Goal: Task Accomplishment & Management: Manage account settings

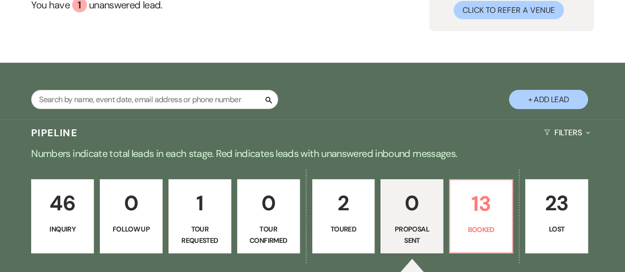
scroll to position [172, 0]
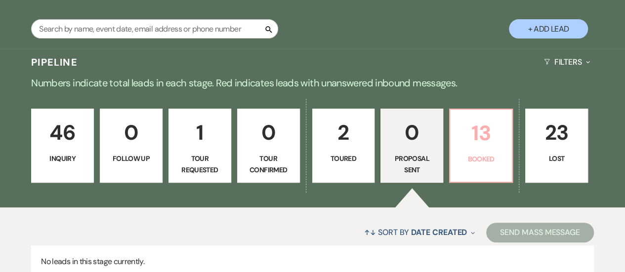
click at [499, 146] on p "13" at bounding box center [481, 133] width 50 height 33
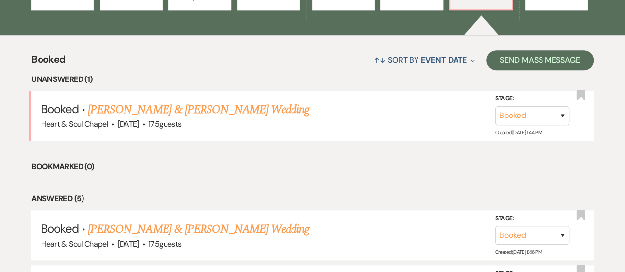
scroll to position [345, 0]
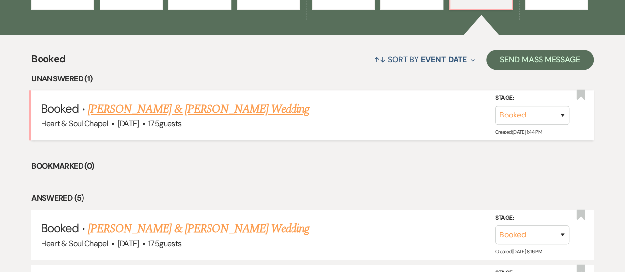
click at [227, 105] on link "[PERSON_NAME] & [PERSON_NAME] Wedding" at bounding box center [198, 109] width 221 height 18
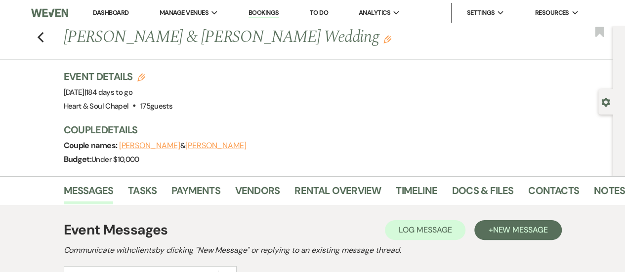
click at [196, 147] on button "[PERSON_NAME]" at bounding box center [215, 146] width 61 height 8
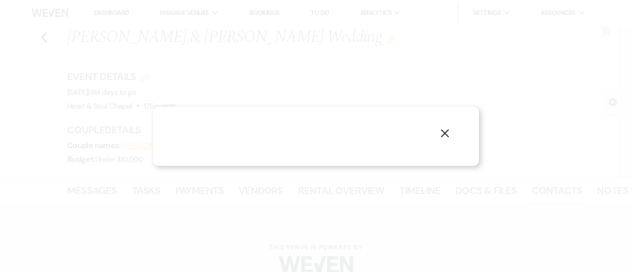
select select "1"
select select "email"
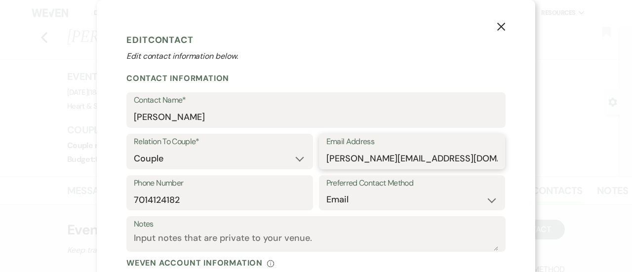
drag, startPoint x: 428, startPoint y: 158, endPoint x: 307, endPoint y: 144, distance: 121.8
click at [307, 144] on div "Relation To Couple* Couple Planner Parent of Couple Family Member Friend Other …" at bounding box center [315, 155] width 379 height 42
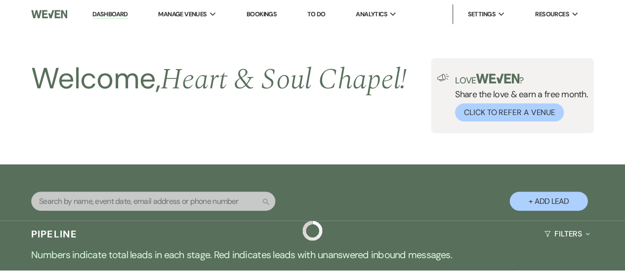
scroll to position [345, 0]
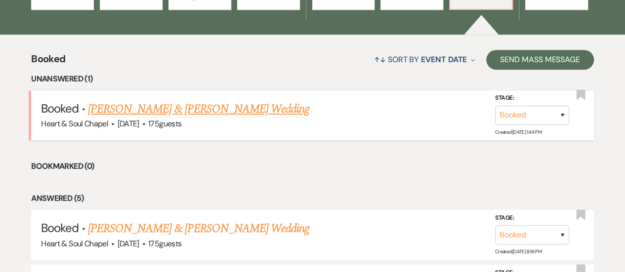
click at [136, 110] on link "[PERSON_NAME] & [PERSON_NAME] Wedding" at bounding box center [198, 109] width 221 height 18
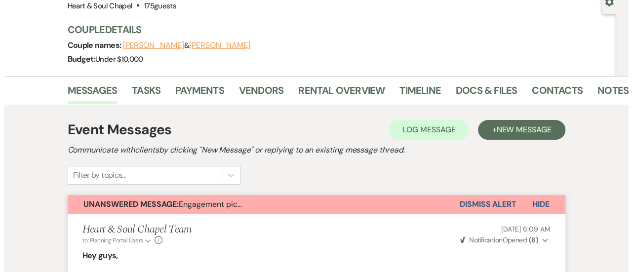
scroll to position [35, 0]
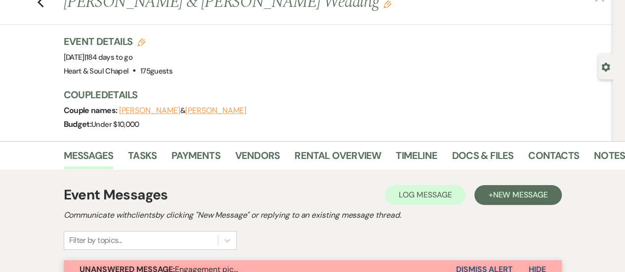
click at [151, 108] on button "[PERSON_NAME]" at bounding box center [149, 111] width 61 height 8
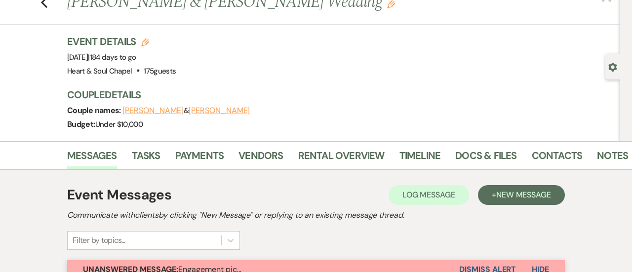
select select "1"
